Goal: Task Accomplishment & Management: Complete application form

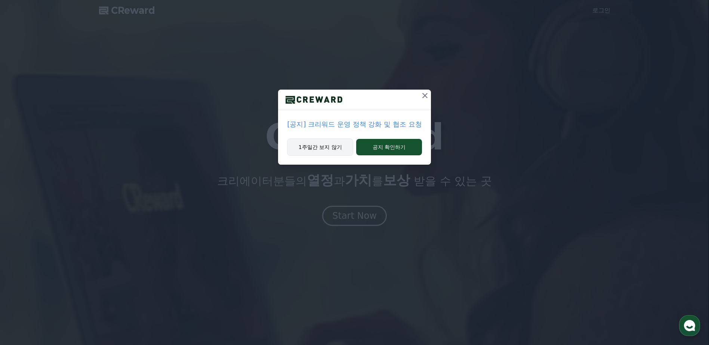
click at [337, 151] on button "1주일간 보지 않기" at bounding box center [320, 147] width 66 height 17
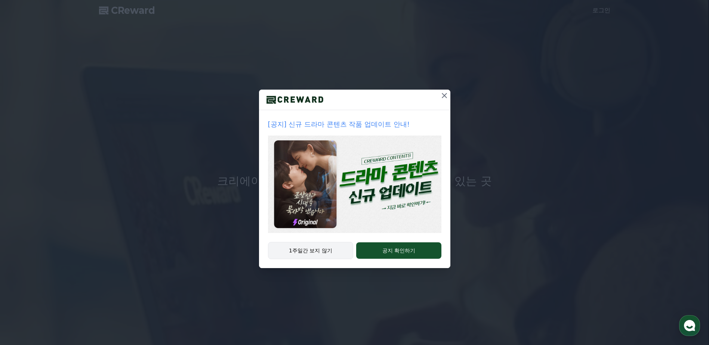
click at [333, 255] on button "1주일간 보지 않기" at bounding box center [311, 250] width 86 height 17
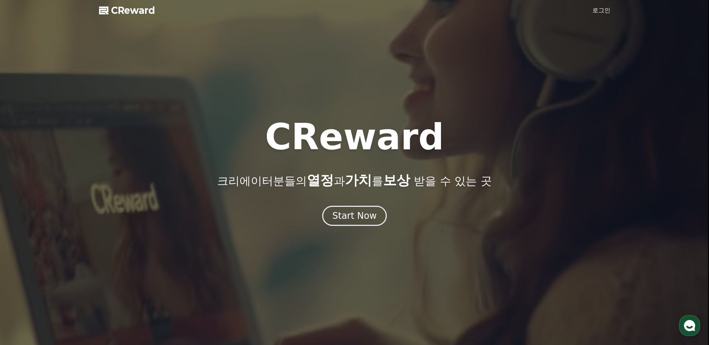
click at [606, 7] on link "로그인" at bounding box center [601, 10] width 18 height 9
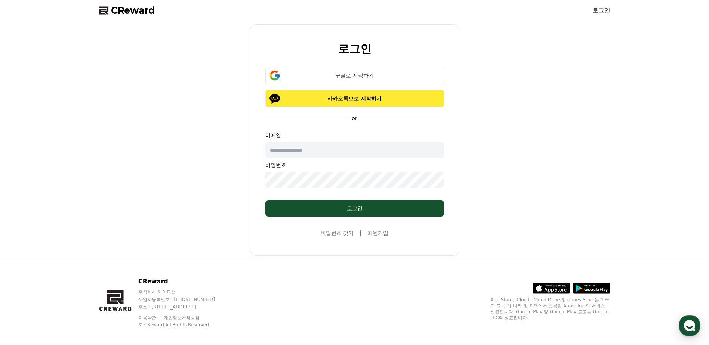
click at [347, 103] on button "카카오톡으로 시작하기" at bounding box center [354, 98] width 179 height 17
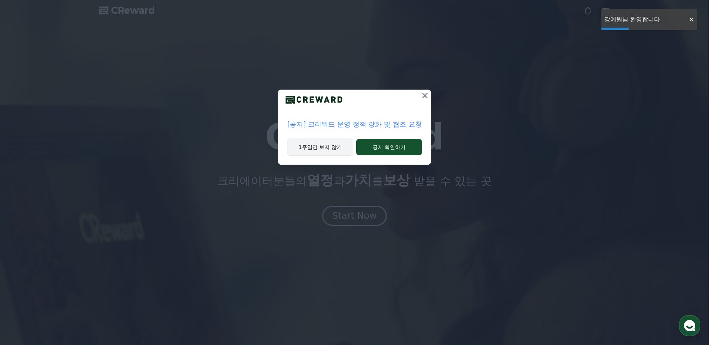
click at [340, 149] on button "1주일간 보지 않기" at bounding box center [320, 147] width 66 height 17
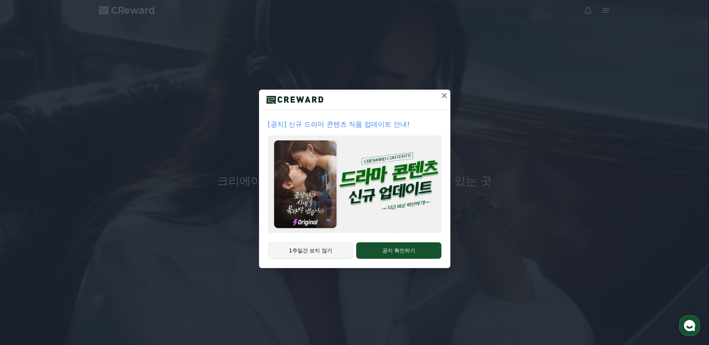
click at [300, 251] on button "1주일간 보지 않기" at bounding box center [311, 250] width 86 height 17
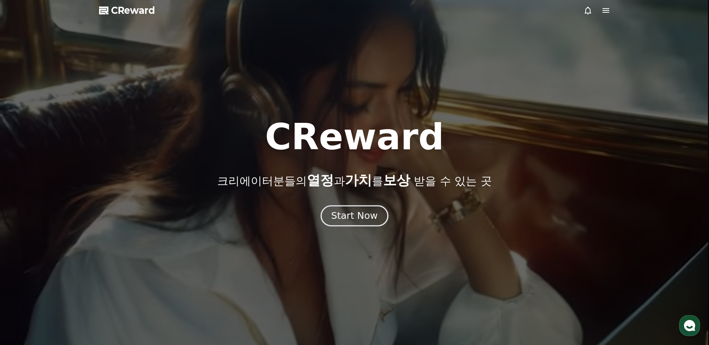
click at [343, 220] on div "Start Now" at bounding box center [354, 216] width 46 height 13
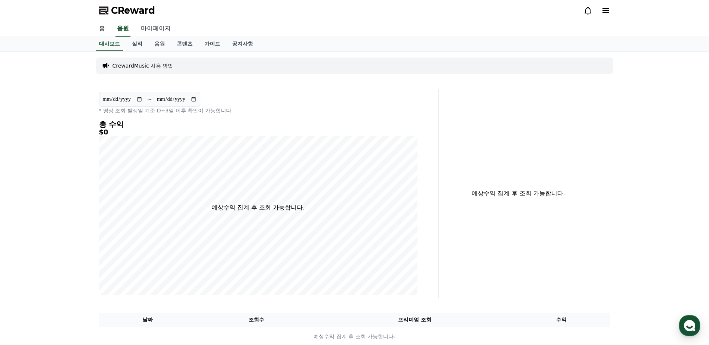
click at [158, 27] on link "마이페이지" at bounding box center [156, 29] width 42 height 16
select select "**********"
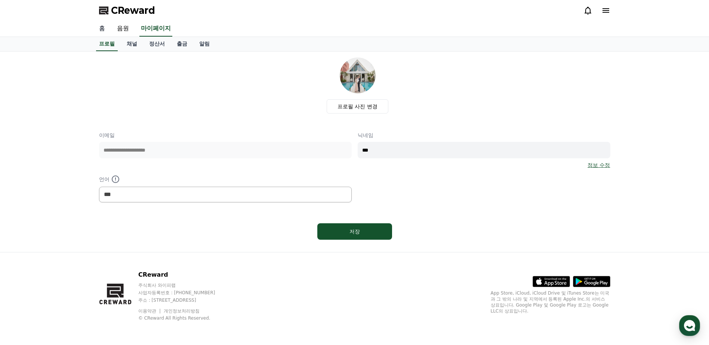
click at [99, 30] on link "홈" at bounding box center [102, 29] width 18 height 16
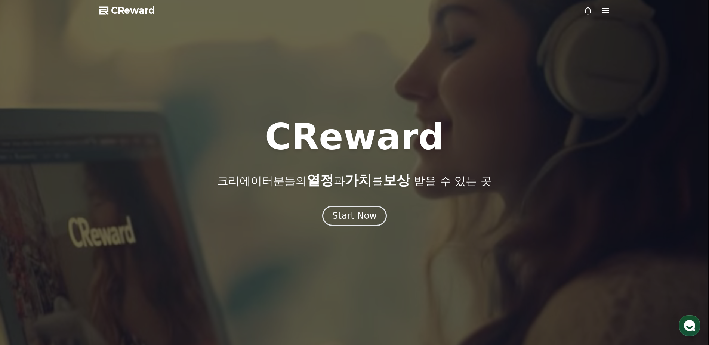
click at [605, 11] on icon at bounding box center [605, 10] width 7 height 4
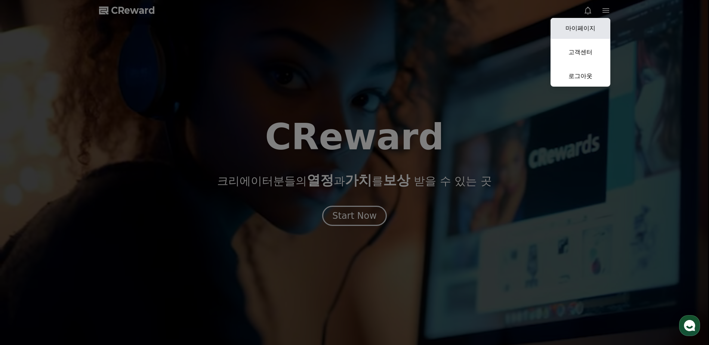
click at [595, 26] on link "마이페이지" at bounding box center [580, 28] width 60 height 21
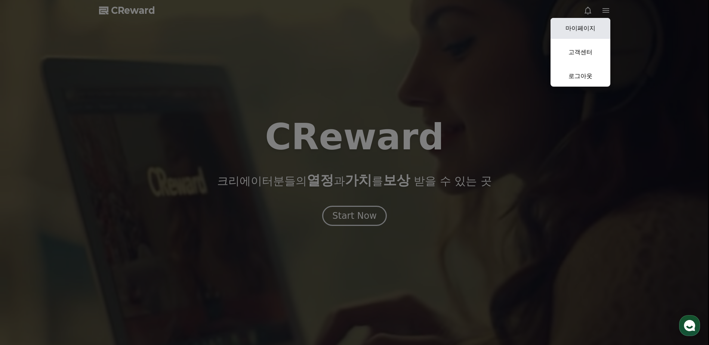
select select "**********"
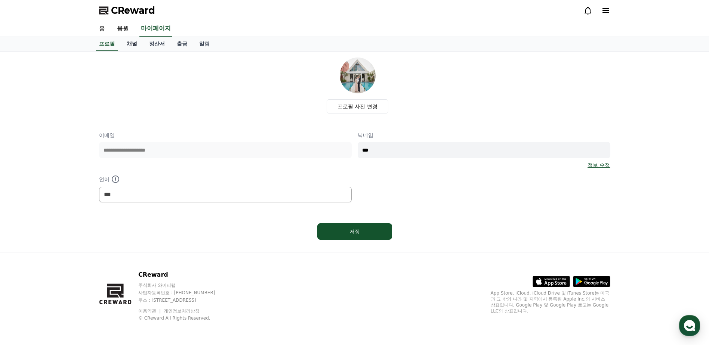
click at [131, 45] on link "채널" at bounding box center [132, 44] width 22 height 14
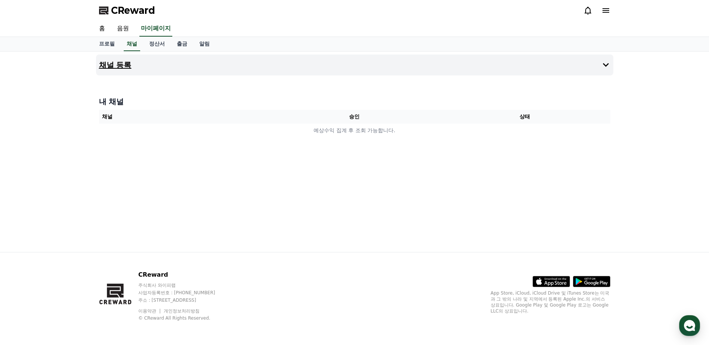
click at [128, 69] on h4 "채널 등록" at bounding box center [115, 65] width 33 height 8
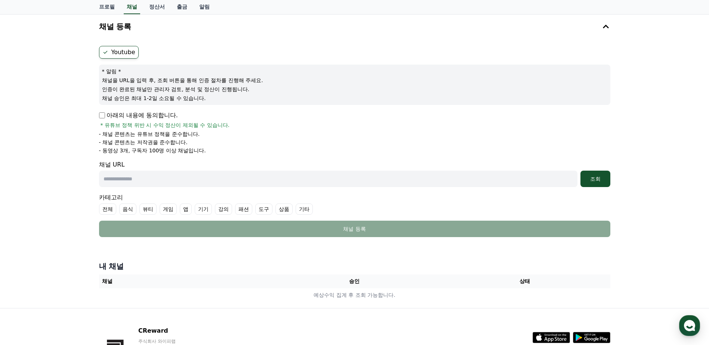
scroll to position [37, 0]
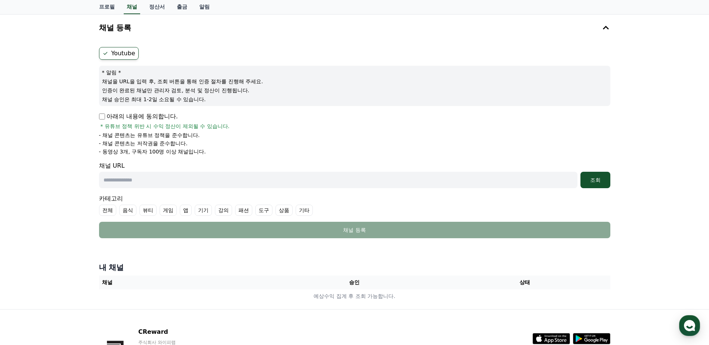
click at [154, 177] on input "text" at bounding box center [338, 180] width 478 height 16
paste input "**********"
type input "**********"
click at [600, 183] on div "조회" at bounding box center [595, 179] width 24 height 7
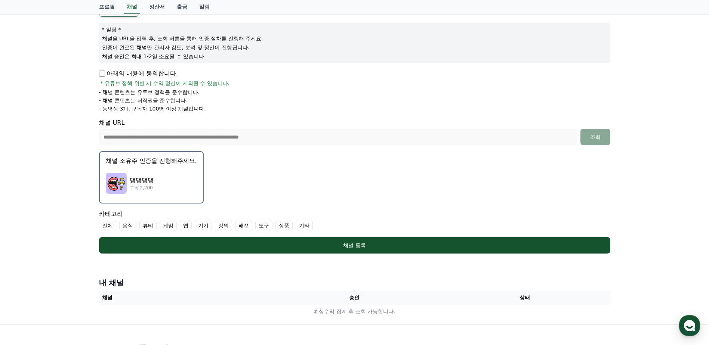
scroll to position [112, 0]
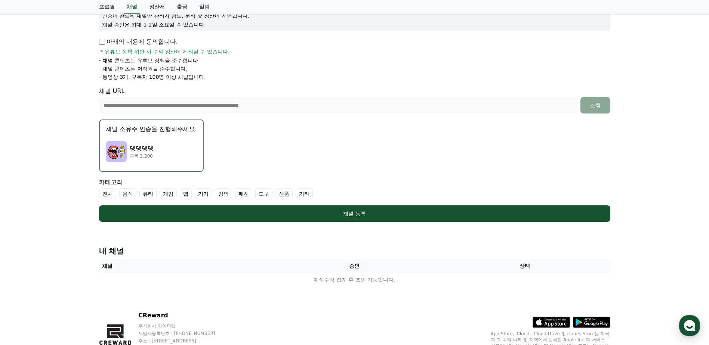
click at [304, 194] on label "기타" at bounding box center [304, 193] width 17 height 11
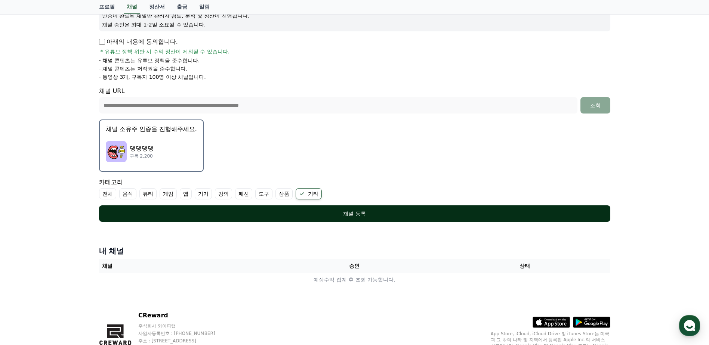
click at [339, 216] on div "채널 등록" at bounding box center [354, 213] width 481 height 7
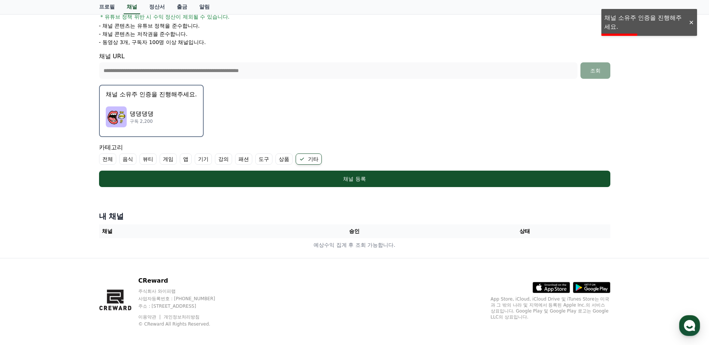
scroll to position [153, 0]
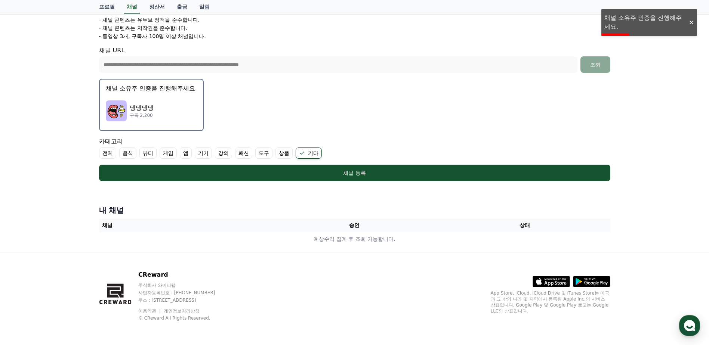
click at [639, 26] on div "**********" at bounding box center [354, 75] width 709 height 353
click at [635, 18] on div "**********" at bounding box center [354, 75] width 709 height 353
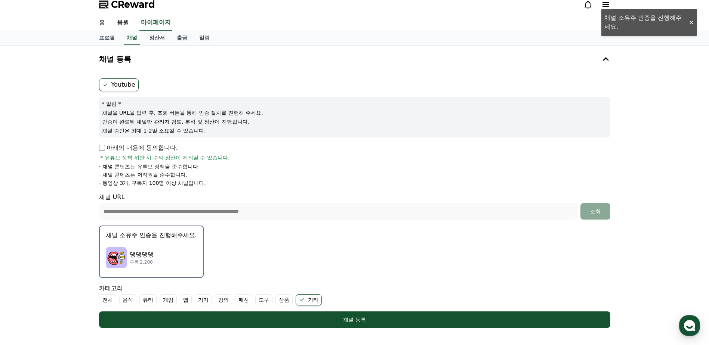
scroll to position [0, 0]
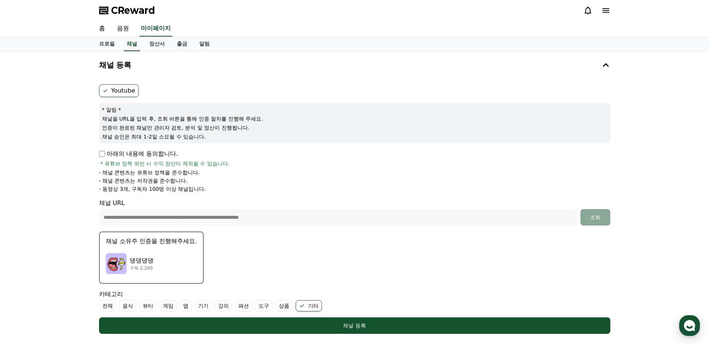
click at [152, 244] on p "채널 소유주 인증을 진행해주세요." at bounding box center [151, 241] width 91 height 9
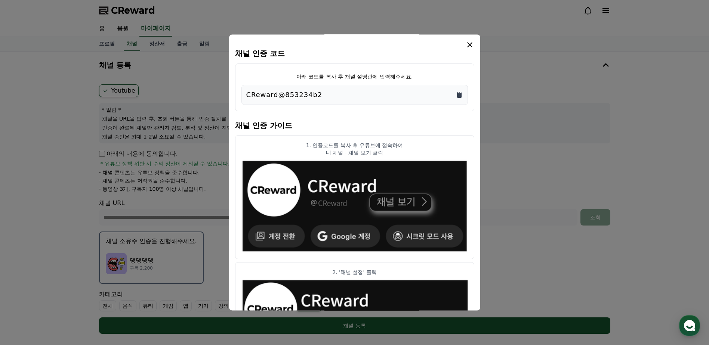
click at [458, 95] on icon "Copy to clipboard" at bounding box center [459, 95] width 4 height 6
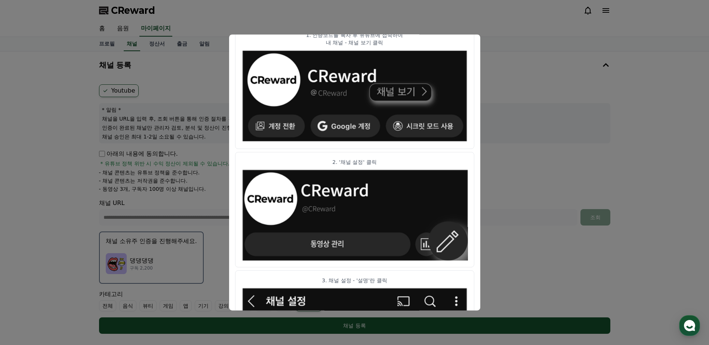
scroll to position [107, 0]
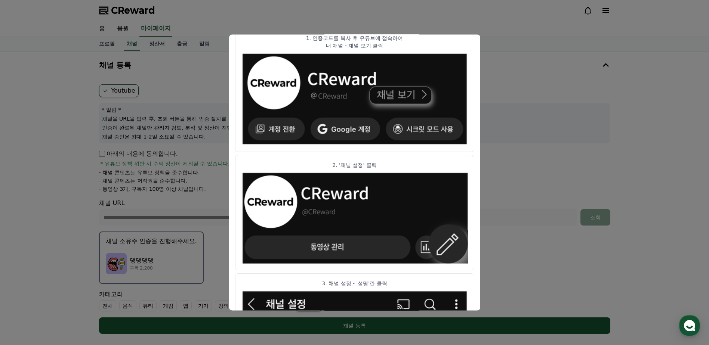
click at [526, 233] on button "close modal" at bounding box center [354, 172] width 709 height 345
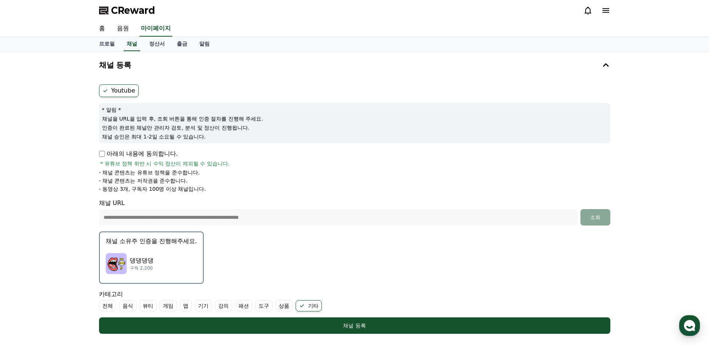
click at [185, 244] on p "채널 소유주 인증을 진행해주세요." at bounding box center [151, 241] width 91 height 9
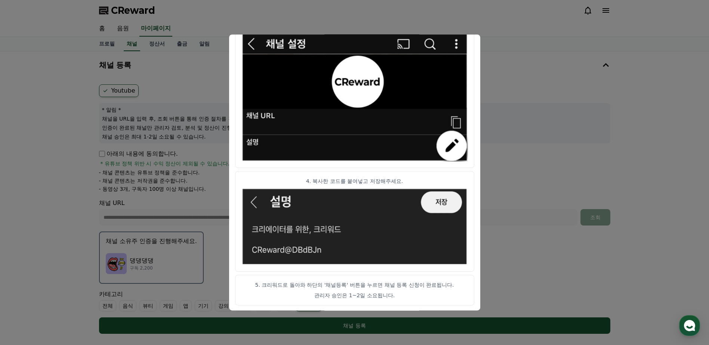
scroll to position [369, 0]
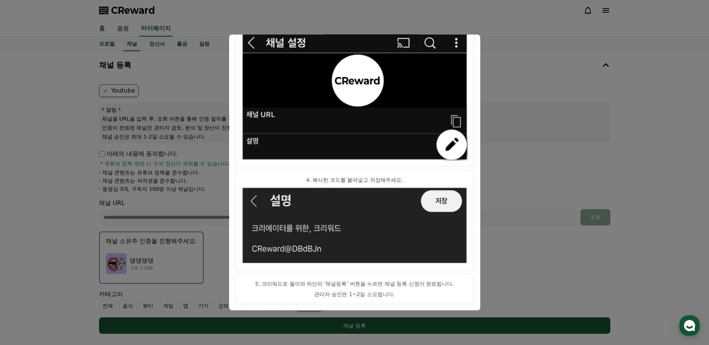
click at [509, 109] on button "close modal" at bounding box center [354, 172] width 709 height 345
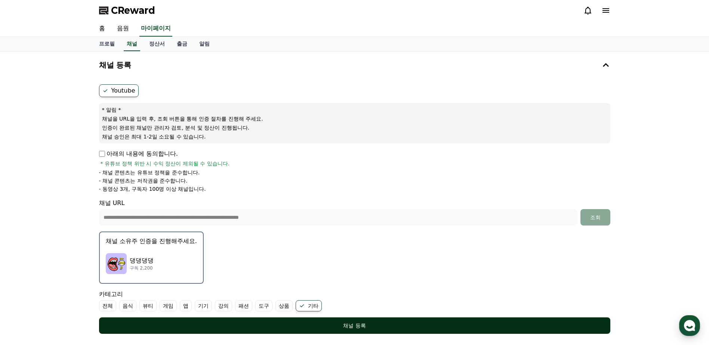
click at [347, 326] on div "채널 등록" at bounding box center [354, 325] width 481 height 7
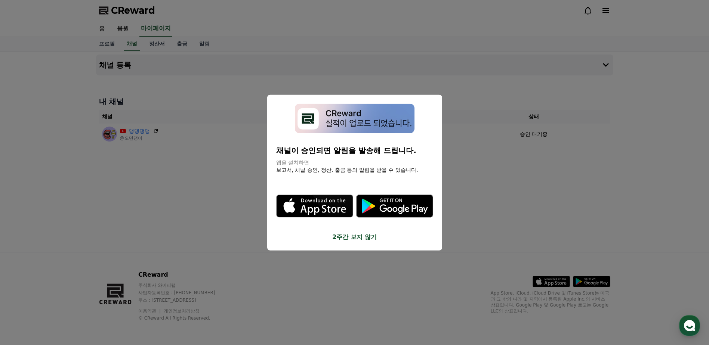
click at [478, 183] on button "close modal" at bounding box center [354, 172] width 709 height 345
